Goal: Information Seeking & Learning: Find specific fact

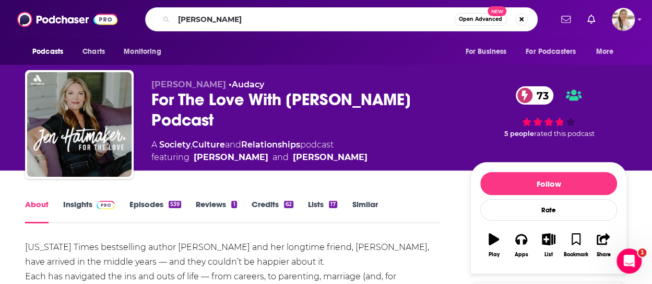
type input "[PERSON_NAME]"
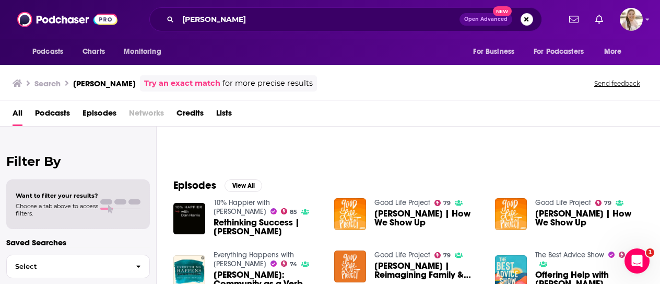
scroll to position [105, 0]
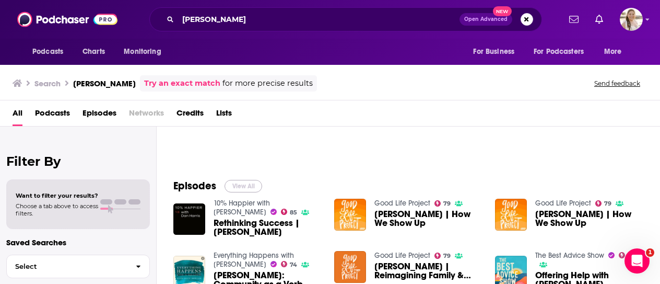
click at [237, 185] on button "View All" at bounding box center [244, 186] width 38 height 13
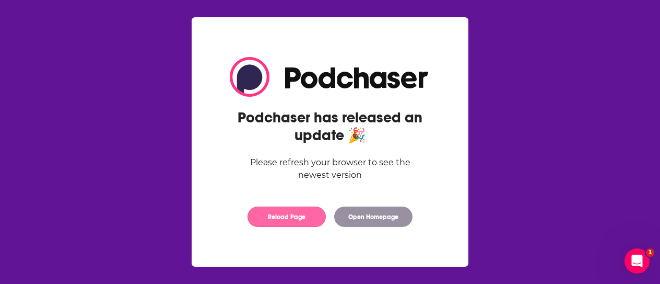
click at [296, 221] on button "Reload Page" at bounding box center [286, 216] width 78 height 20
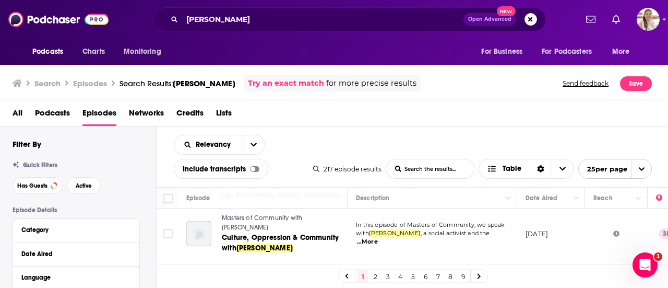
scroll to position [1009, 0]
